Goal: Transaction & Acquisition: Obtain resource

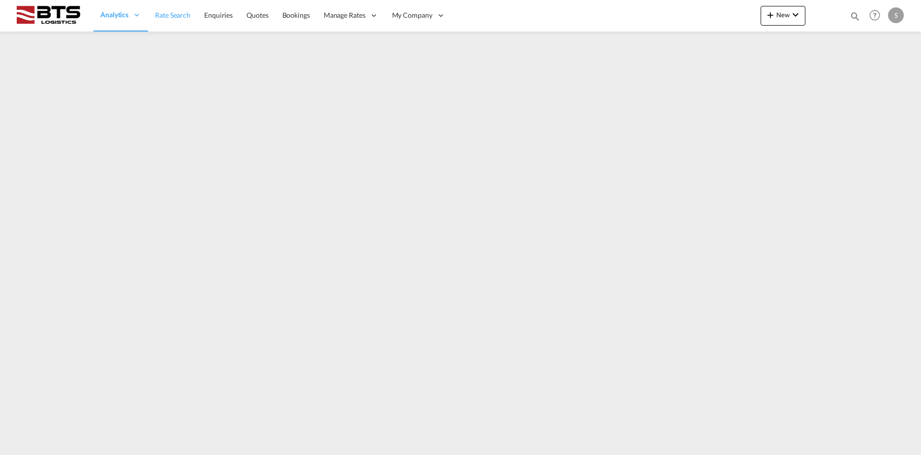
click at [171, 17] on span "Rate Search" at bounding box center [172, 15] width 35 height 8
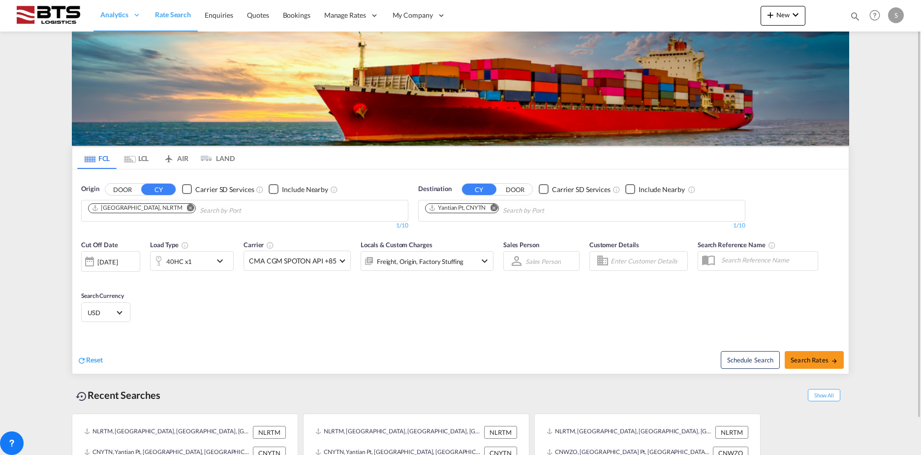
click at [493, 209] on md-icon "Remove" at bounding box center [493, 207] width 7 height 7
type input "[GEOGRAPHIC_DATA]"
click at [464, 233] on div "Shanghai [GEOGRAPHIC_DATA] [GEOGRAPHIC_DATA]" at bounding box center [501, 234] width 187 height 30
click at [809, 353] on button "Search Rates" at bounding box center [814, 360] width 59 height 18
type input "NLRTM to CNSHA / [DATE]"
